Goal: Task Accomplishment & Management: Manage account settings

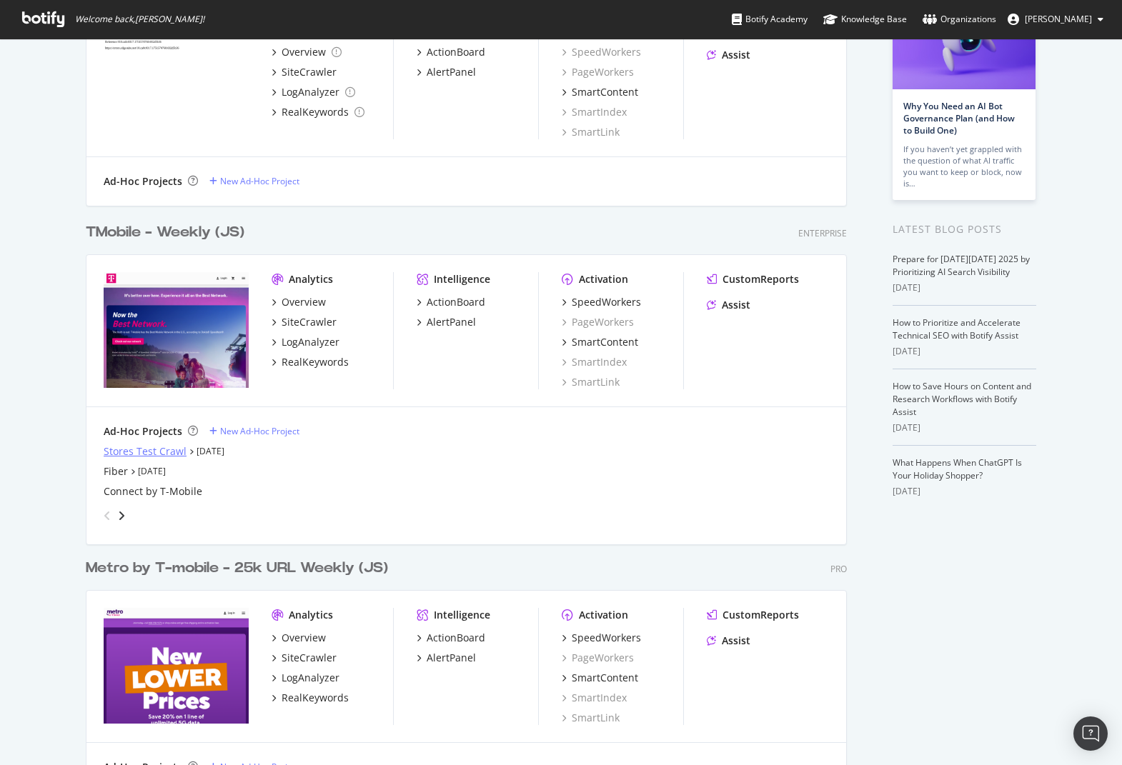
scroll to position [334, 0]
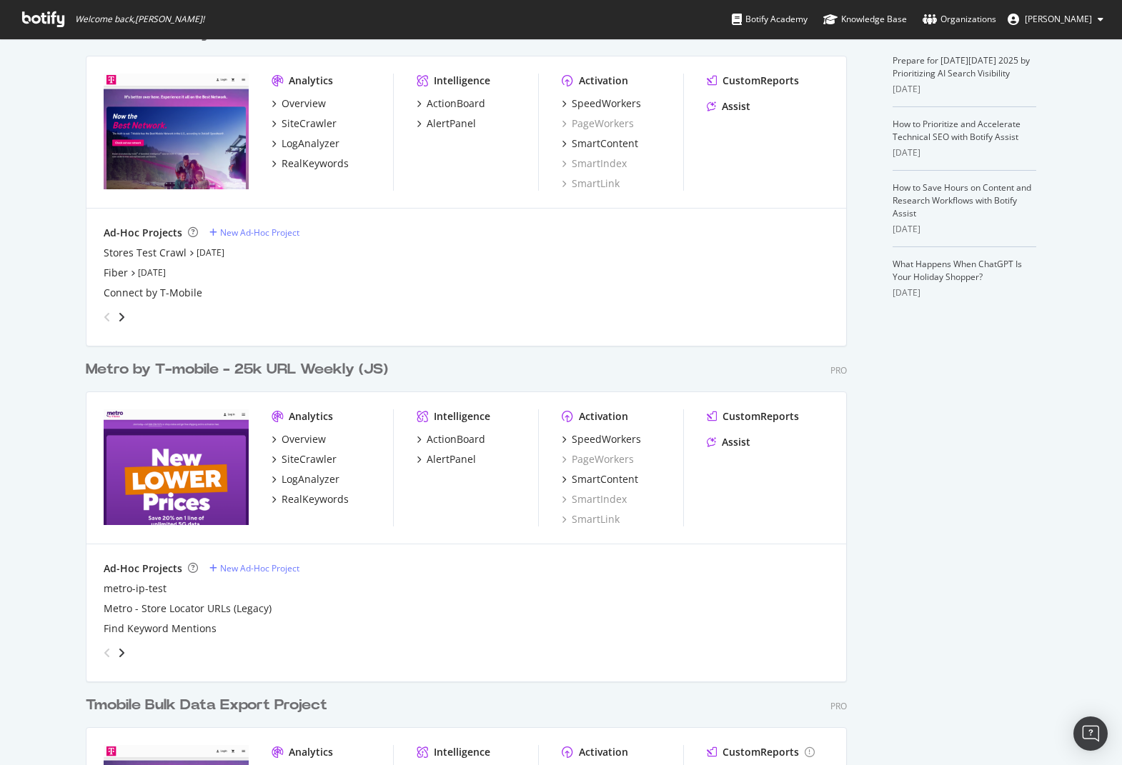
click at [177, 377] on div "Metro by T-mobile - 25k URL Weekly (JS)" at bounding box center [237, 369] width 302 height 21
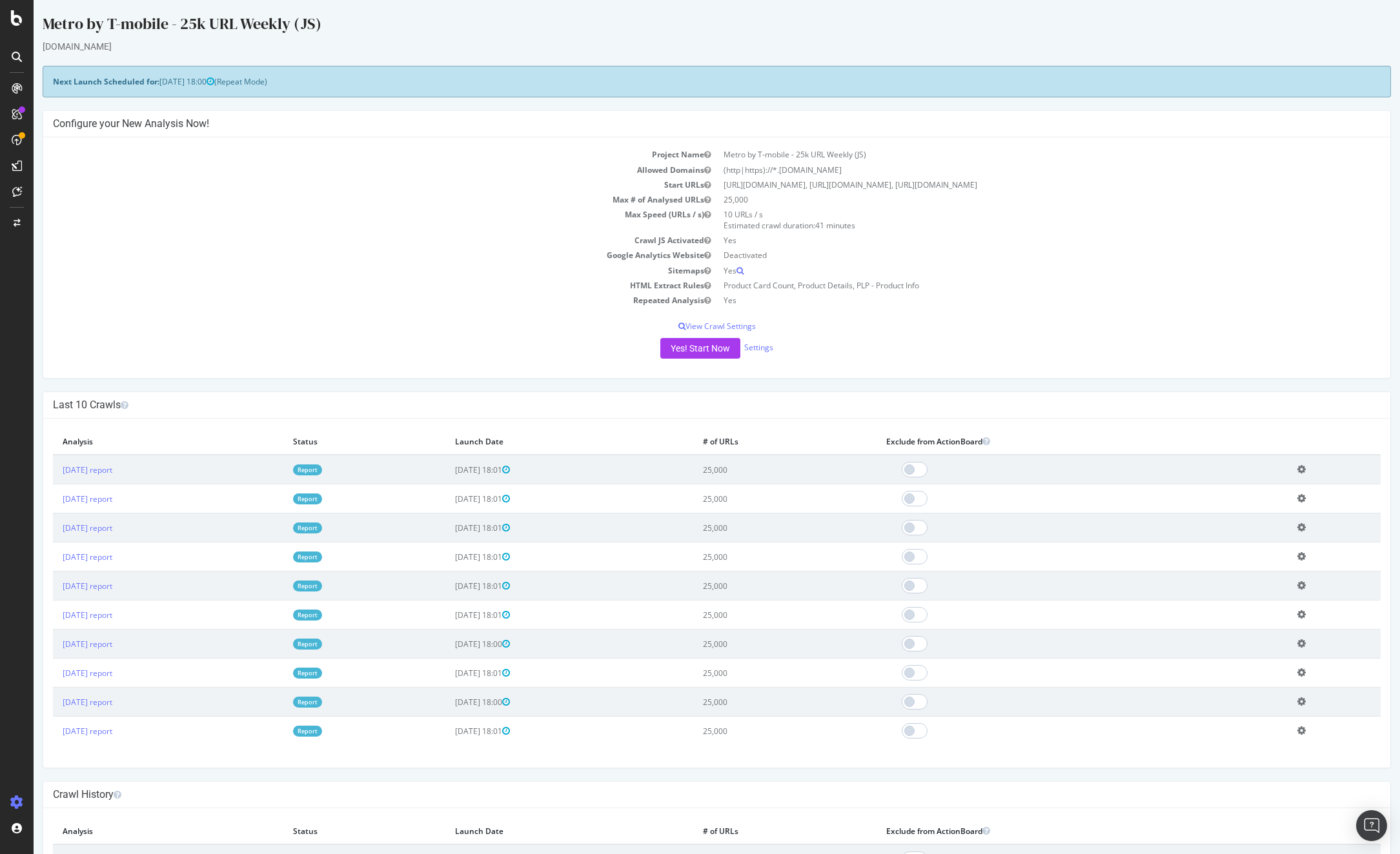
click at [19, 668] on icon at bounding box center [16, 803] width 13 height 13
click at [69, 668] on div "Project settings" at bounding box center [67, 744] width 54 height 10
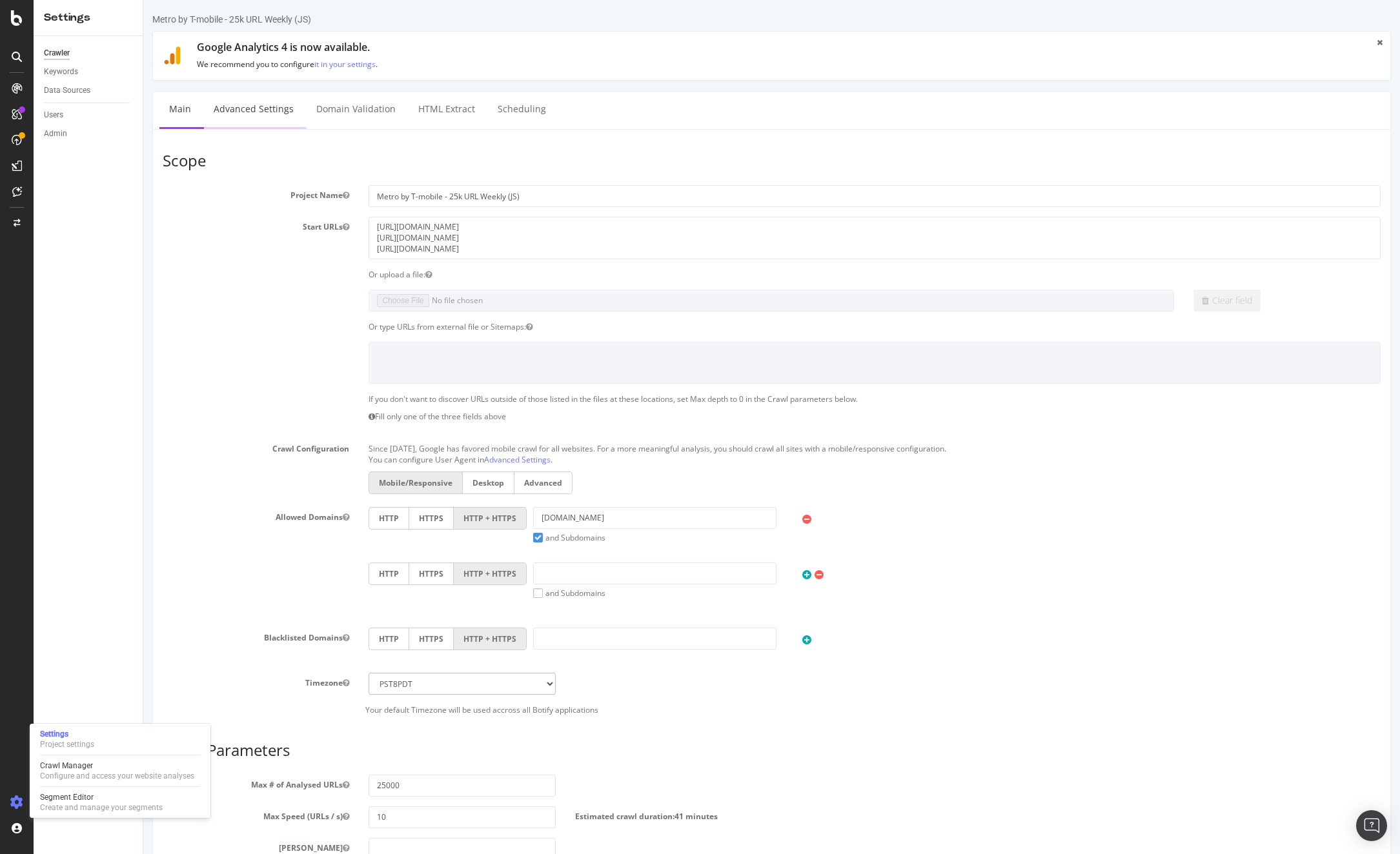
click at [246, 114] on link "Advanced Settings" at bounding box center [254, 108] width 99 height 35
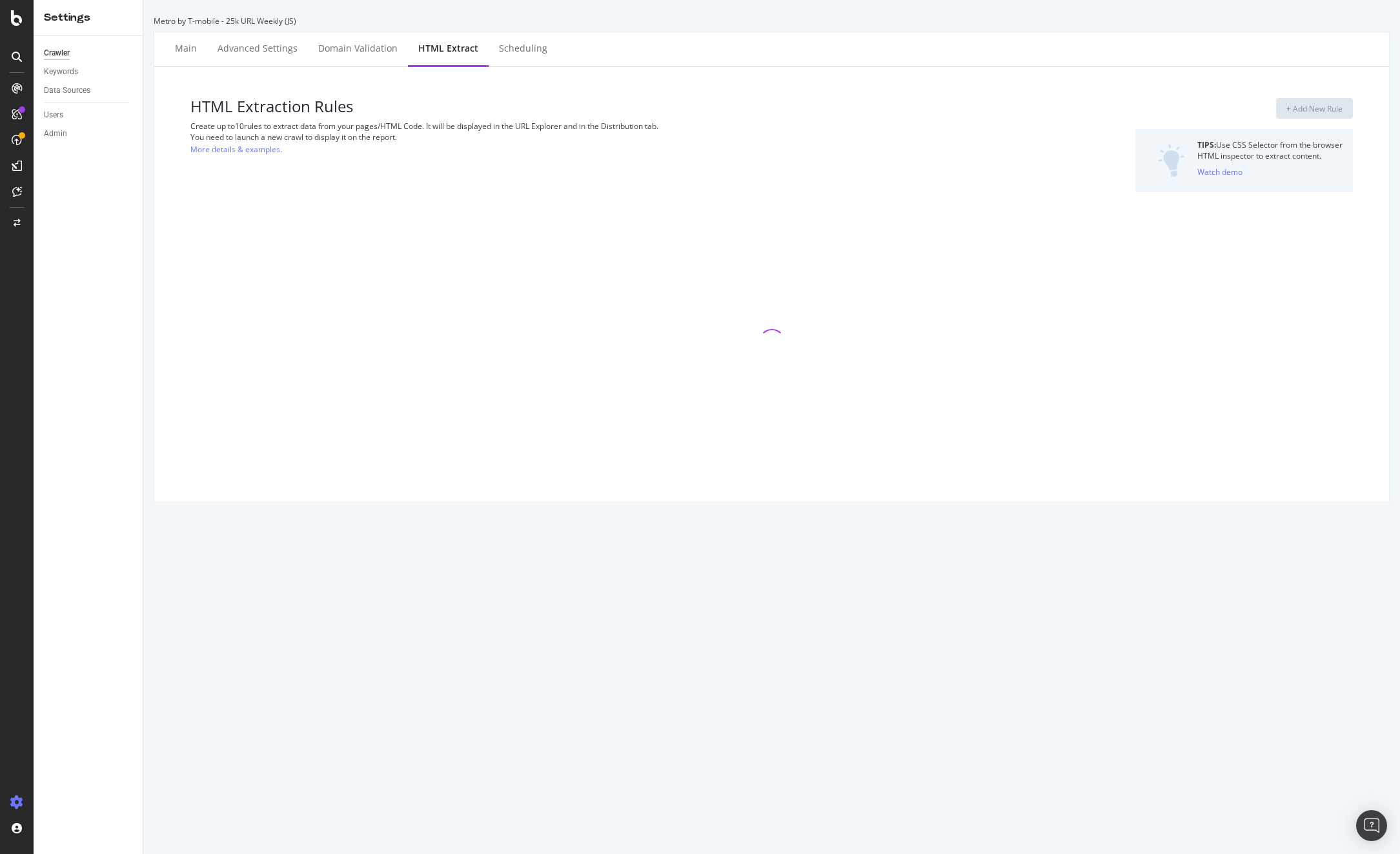
select select "count"
select select "exist"
select select "count"
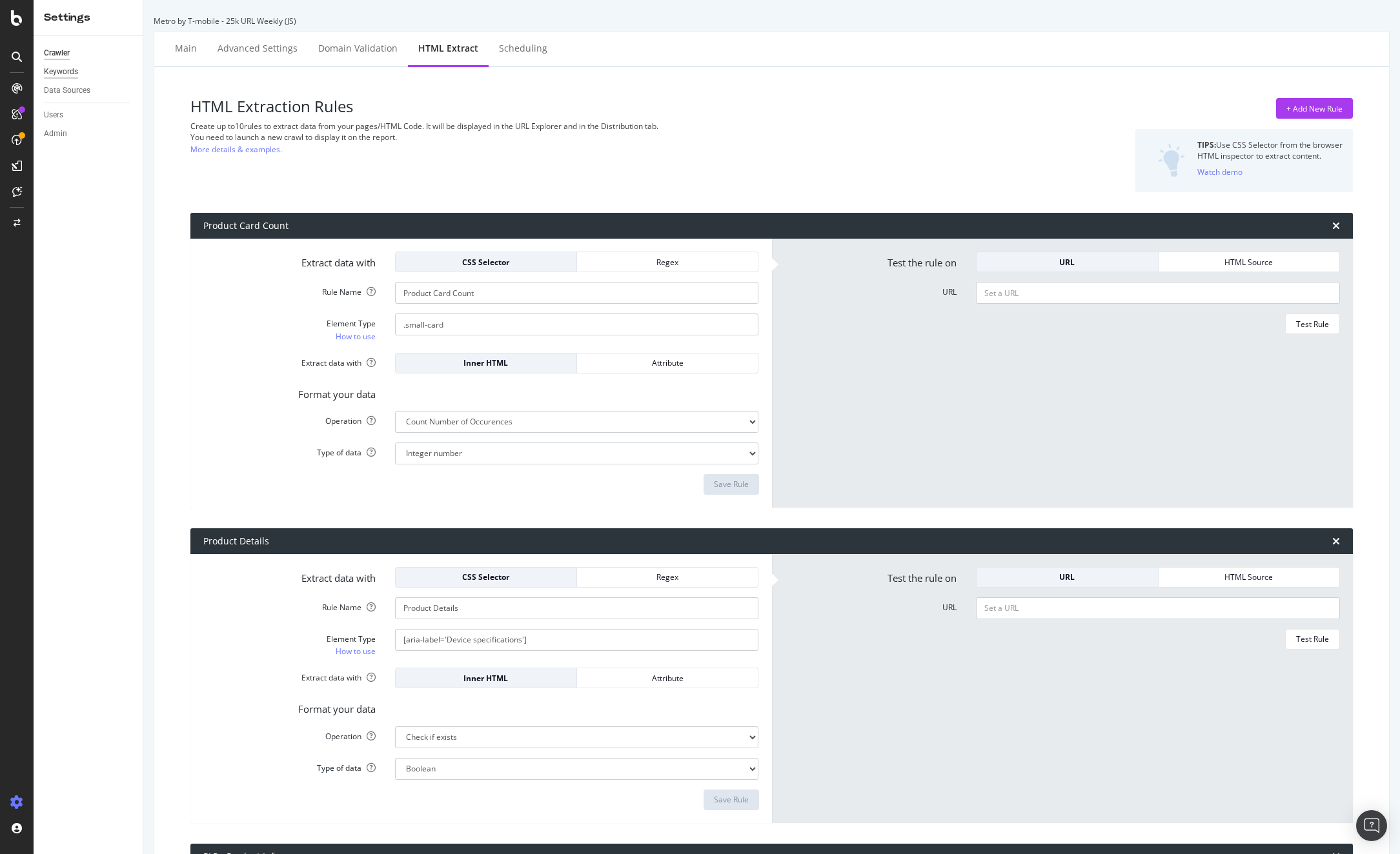
click at [65, 73] on div "Keywords" at bounding box center [61, 71] width 34 height 14
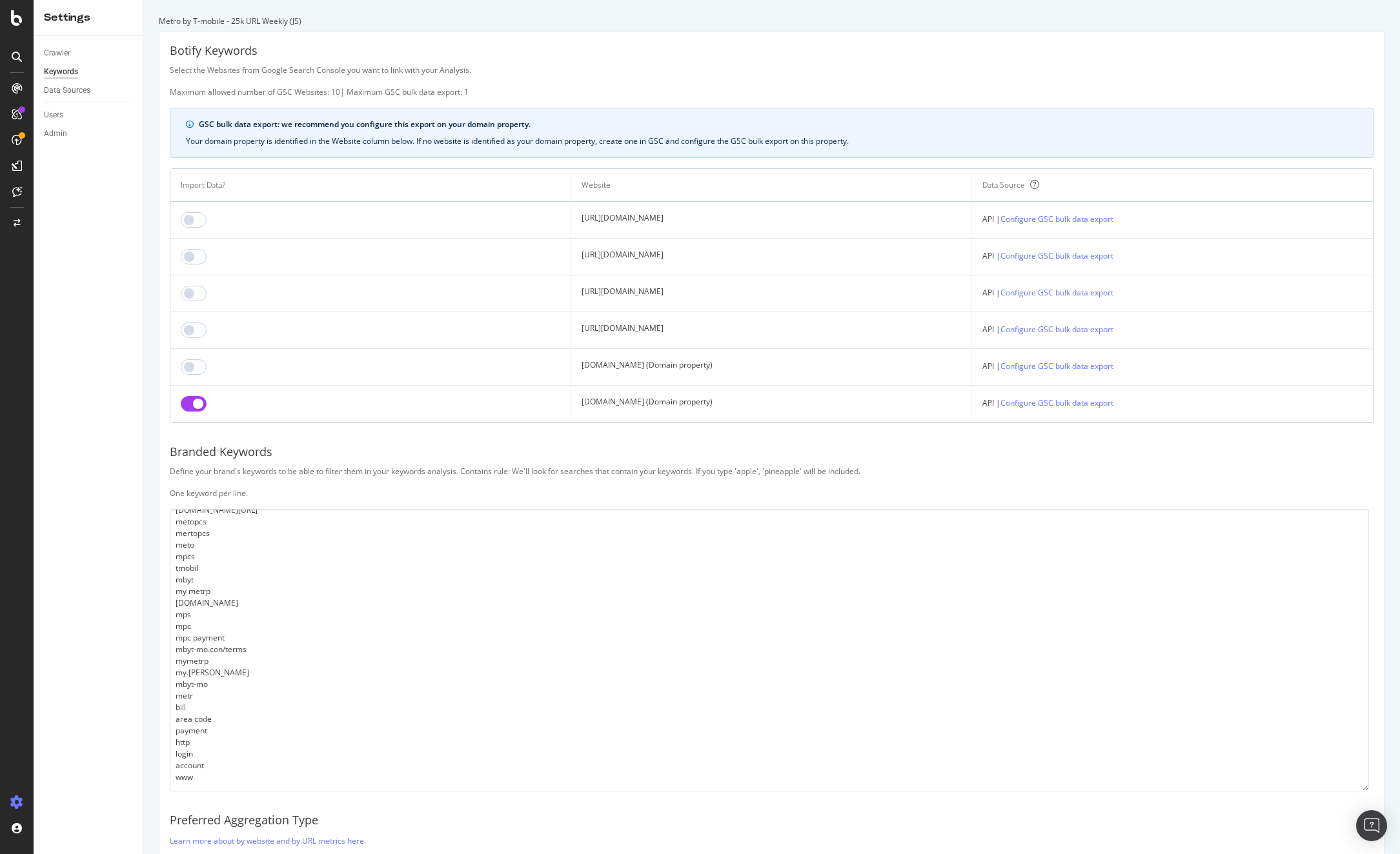
scroll to position [199, 0]
drag, startPoint x: 1361, startPoint y: 596, endPoint x: 1163, endPoint y: 721, distance: 234.2
click at [1013, 668] on div "Botify Keywords Select the Websites from Google Search Console you want to link…" at bounding box center [772, 503] width 1225 height 942
click at [426, 632] on textarea "metrobyt-mobile metrobytmobile metro by tmobile metro by t-mobile metro byt mob…" at bounding box center [769, 650] width 1199 height 282
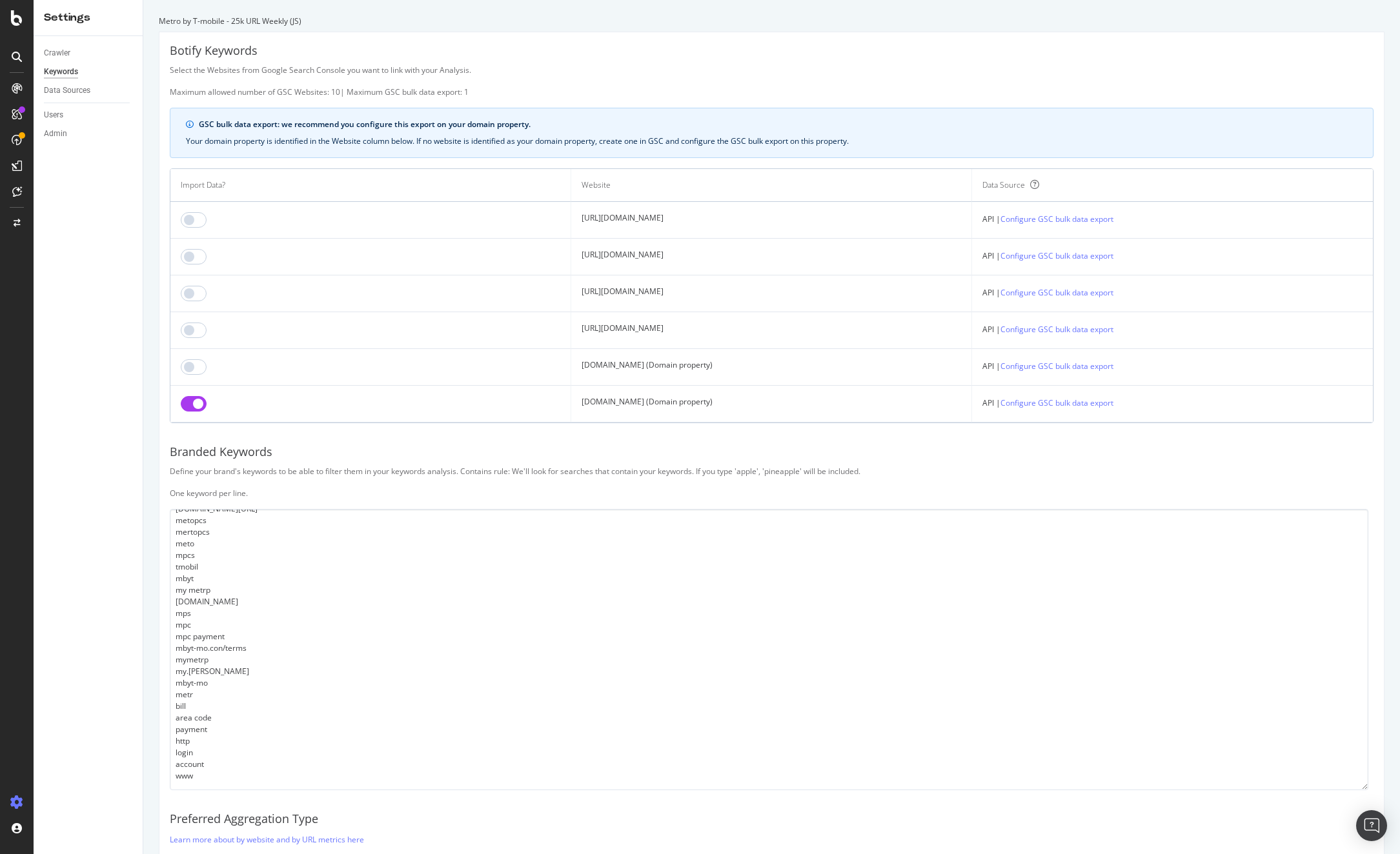
click at [117, 591] on div "Crawler Keywords Data Sources Users Admin" at bounding box center [88, 445] width 109 height 818
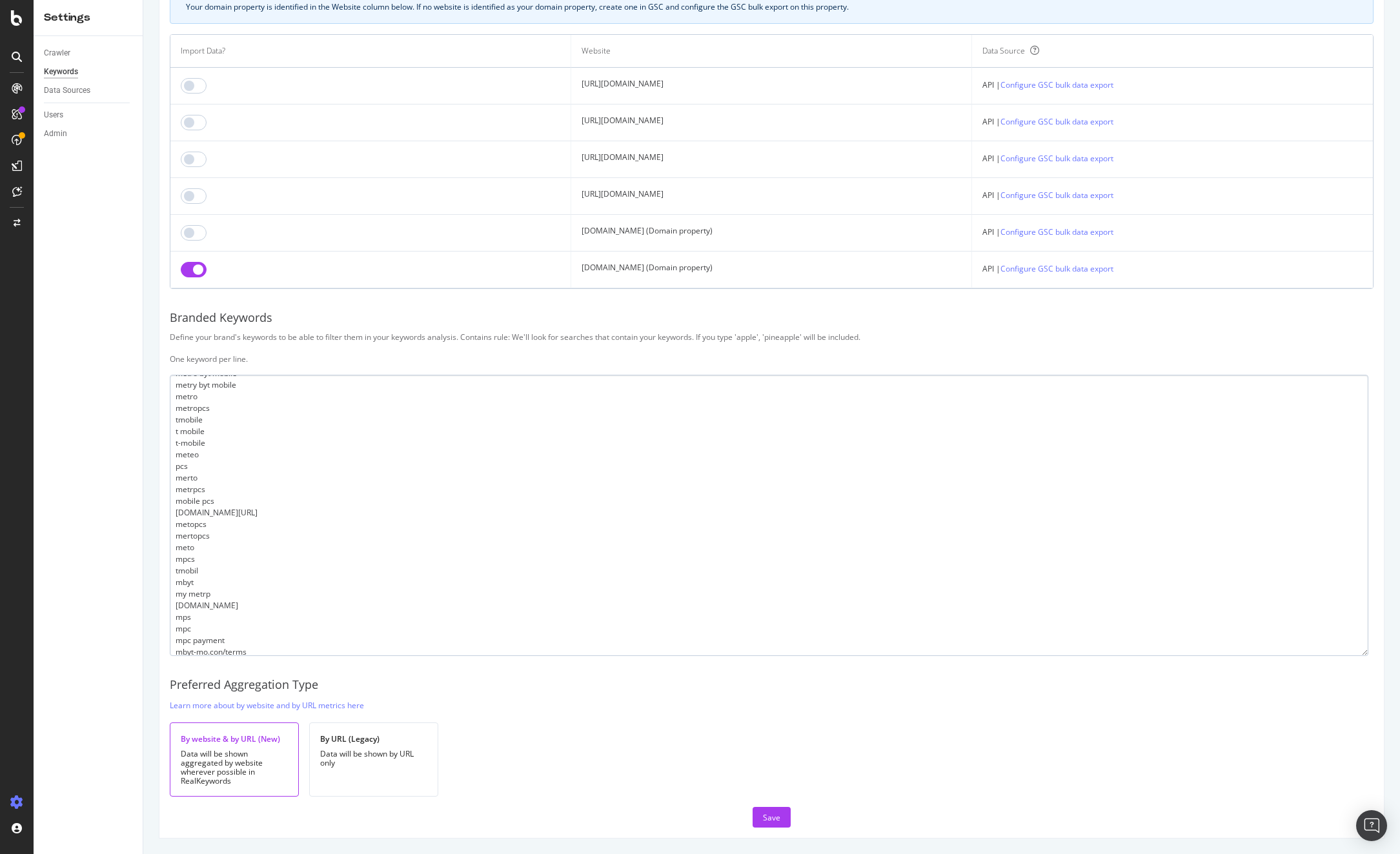
scroll to position [0, 0]
drag, startPoint x: 96, startPoint y: 448, endPoint x: 226, endPoint y: 476, distance: 133.0
click at [96, 448] on div "Crawler Keywords Data Sources Users Admin" at bounding box center [88, 445] width 109 height 818
click at [227, 476] on textarea "metrobyt-mobile metrobytmobile metro by tmobile metro by t-mobile metro byt mob…" at bounding box center [769, 515] width 1199 height 282
